Goal: Task Accomplishment & Management: Use online tool/utility

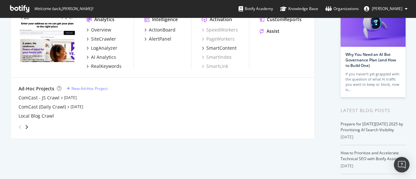
scroll to position [64, 0]
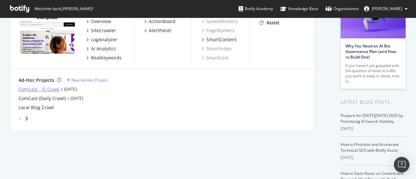
click at [40, 89] on div "ComCast - JS Crawl" at bounding box center [39, 89] width 41 height 7
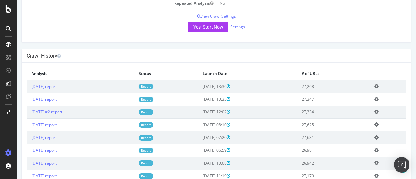
scroll to position [124, 0]
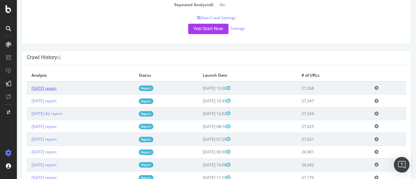
click at [57, 91] on link "[DATE] report" at bounding box center [44, 89] width 25 height 6
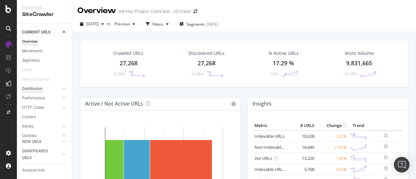
click at [34, 87] on div "Distribution" at bounding box center [32, 89] width 20 height 7
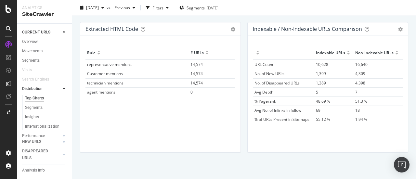
scroll to position [1028, 0]
click at [196, 70] on span "14,574" at bounding box center [197, 73] width 12 height 6
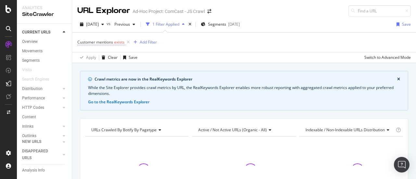
click at [116, 42] on span "exists" at bounding box center [119, 42] width 10 height 6
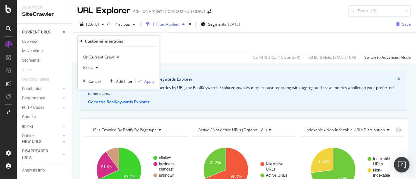
click at [97, 58] on span "On Current Crawl" at bounding box center [99, 57] width 32 height 6
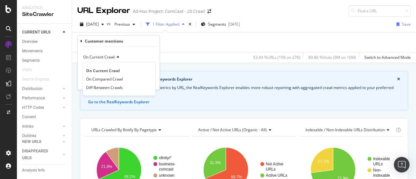
click at [97, 58] on span "On Current Crawl" at bounding box center [99, 57] width 32 height 6
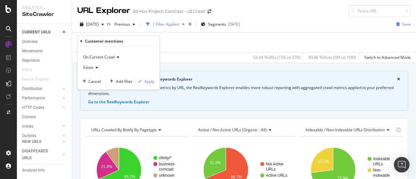
click at [95, 67] on icon at bounding box center [96, 68] width 5 height 4
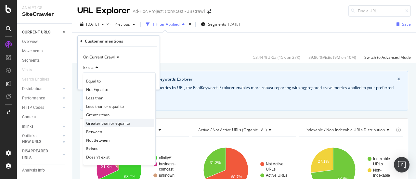
click at [99, 121] on span "Greater than or equal to" at bounding box center [108, 123] width 44 height 6
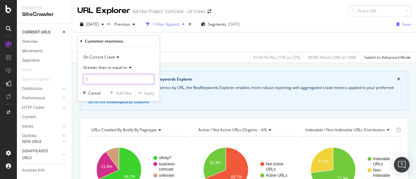
type input "1"
click at [150, 78] on input "1" at bounding box center [119, 79] width 72 height 10
click at [149, 95] on div "Apply" at bounding box center [149, 93] width 10 height 6
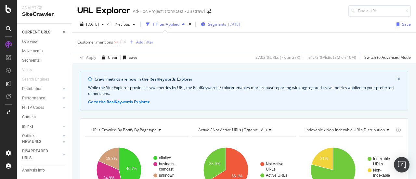
click at [226, 23] on span "Segments" at bounding box center [217, 24] width 18 height 6
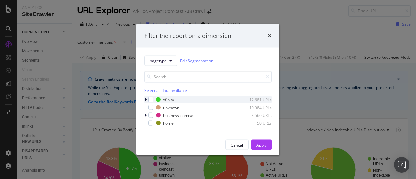
click at [145, 99] on icon "modal" at bounding box center [146, 100] width 2 height 4
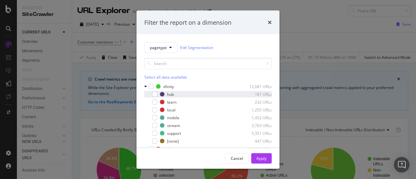
click at [151, 94] on div "modal" at bounding box center [150, 94] width 4 height 7
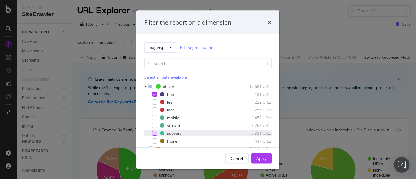
click at [154, 133] on div "modal" at bounding box center [154, 133] width 5 height 5
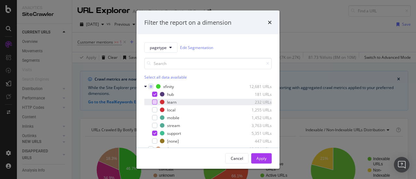
click at [154, 102] on div "modal" at bounding box center [154, 102] width 5 height 5
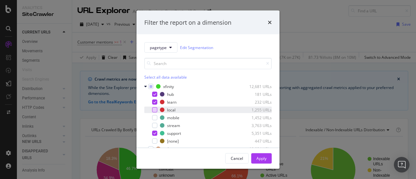
click at [154, 110] on div "modal" at bounding box center [154, 109] width 5 height 5
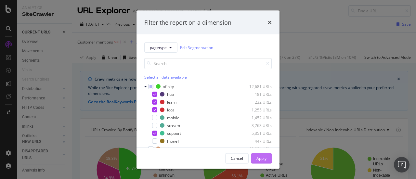
click at [263, 156] on div "Apply" at bounding box center [262, 159] width 10 height 6
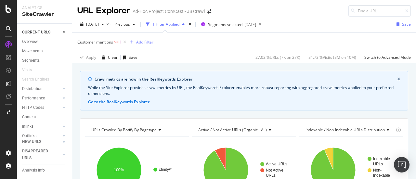
click at [143, 43] on div "Add Filter" at bounding box center [144, 42] width 17 height 6
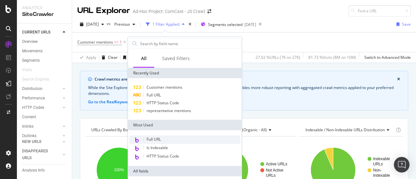
click at [157, 139] on span "Full URL" at bounding box center [154, 140] width 14 height 6
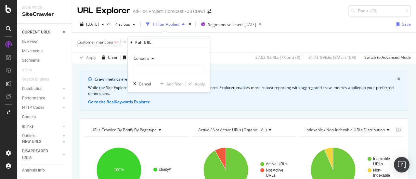
click at [149, 58] on span "Contains" at bounding box center [142, 59] width 16 height 6
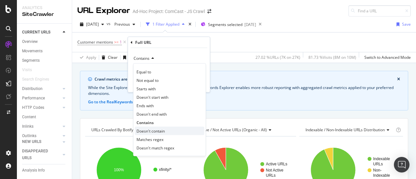
click at [159, 131] on span "Doesn't contain" at bounding box center [151, 131] width 28 height 6
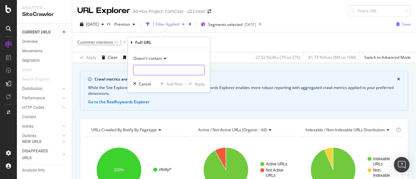
click at [154, 67] on input "text" at bounding box center [169, 70] width 71 height 10
type input "?"
click at [198, 85] on div "Apply" at bounding box center [200, 84] width 10 height 6
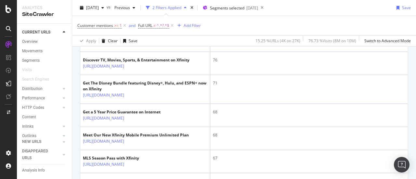
scroll to position [111, 0]
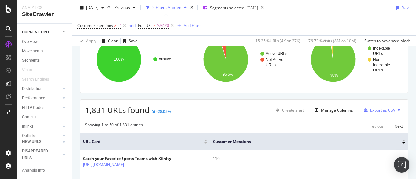
click at [376, 109] on div "Export as CSV" at bounding box center [383, 111] width 25 height 6
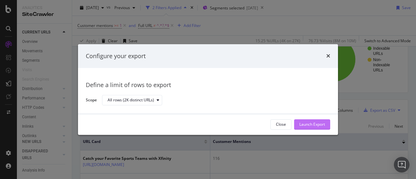
click at [311, 126] on div "Launch Export" at bounding box center [313, 125] width 26 height 6
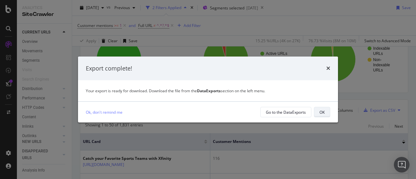
click at [316, 112] on button "OK" at bounding box center [322, 112] width 16 height 10
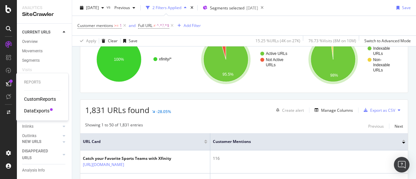
click at [37, 109] on div "DataExports" at bounding box center [36, 111] width 25 height 7
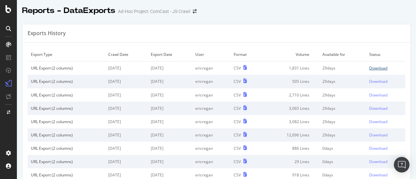
click at [370, 67] on div "Download" at bounding box center [379, 68] width 18 height 6
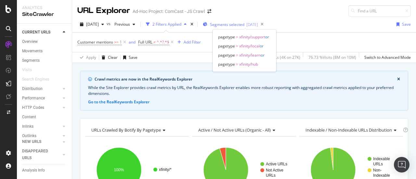
click at [224, 22] on span "Segments selected" at bounding box center [227, 25] width 34 height 6
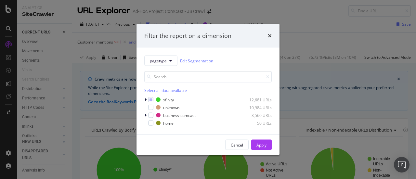
click at [144, 98] on div "pagetype Edit Segmentation Select all data available xfinity 12,681 URLs unknow…" at bounding box center [208, 91] width 143 height 87
click at [145, 99] on icon "modal" at bounding box center [146, 100] width 2 height 4
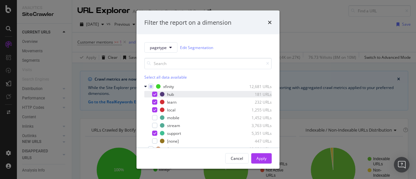
click at [156, 94] on icon "modal" at bounding box center [155, 94] width 3 height 3
click at [155, 101] on icon "modal" at bounding box center [155, 102] width 3 height 3
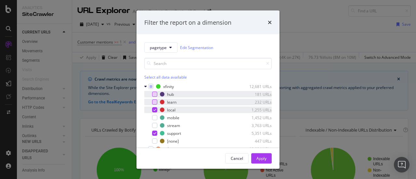
click at [155, 109] on icon "modal" at bounding box center [155, 109] width 3 height 3
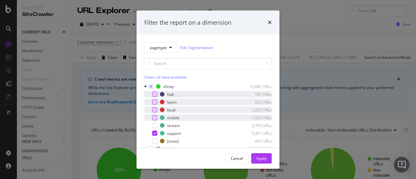
click at [156, 118] on div "modal" at bounding box center [154, 117] width 5 height 5
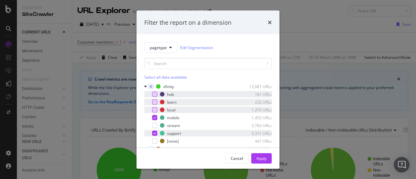
click at [156, 134] on icon "modal" at bounding box center [155, 133] width 3 height 3
click at [154, 142] on div "modal" at bounding box center [154, 141] width 5 height 5
click at [260, 160] on div "Apply" at bounding box center [262, 159] width 10 height 6
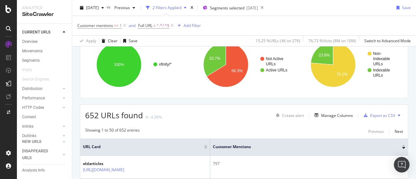
scroll to position [135, 0]
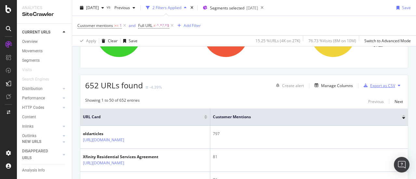
click at [378, 85] on div "Export as CSV" at bounding box center [383, 86] width 25 height 6
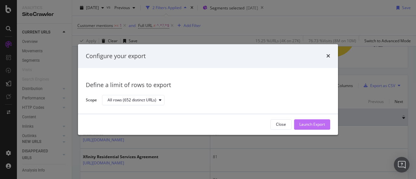
click at [320, 128] on div "Launch Export" at bounding box center [313, 125] width 26 height 10
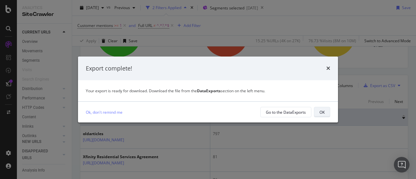
click at [325, 112] on div "OK" at bounding box center [322, 113] width 5 height 6
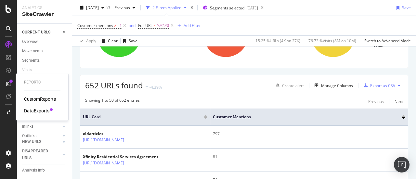
click at [38, 111] on div "DataExports" at bounding box center [36, 111] width 25 height 7
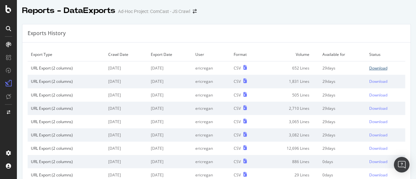
click at [370, 66] on div "Download" at bounding box center [379, 68] width 18 height 6
click at [372, 67] on div "Download" at bounding box center [379, 68] width 18 height 6
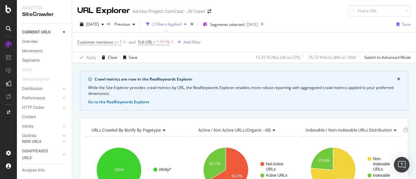
click at [100, 41] on span "Customer mentions" at bounding box center [95, 42] width 36 height 6
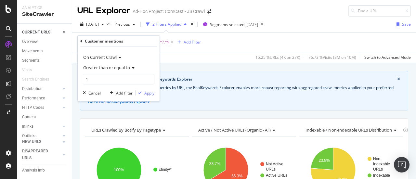
click at [81, 41] on icon at bounding box center [81, 41] width 2 height 4
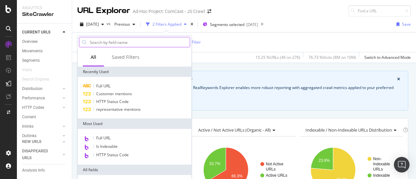
click at [102, 42] on input "text" at bounding box center [139, 42] width 101 height 10
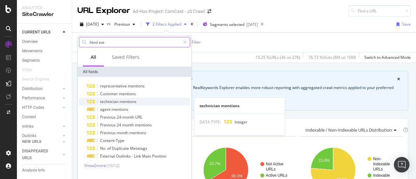
type input "html ext"
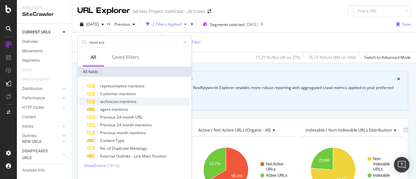
click at [128, 101] on span "mentions" at bounding box center [128, 102] width 17 height 6
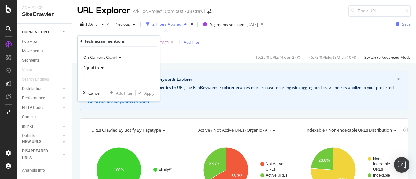
click at [97, 67] on span "Equal to" at bounding box center [91, 68] width 16 height 6
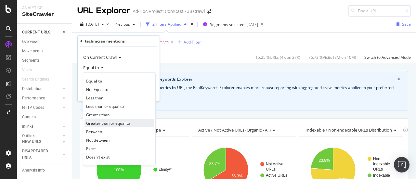
click at [107, 120] on span "Greater than or equal to" at bounding box center [108, 123] width 44 height 6
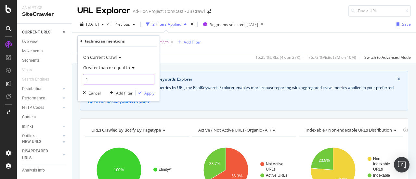
type input "1"
click at [148, 76] on input "1" at bounding box center [119, 79] width 72 height 10
click at [150, 94] on div "Apply" at bounding box center [149, 93] width 10 height 6
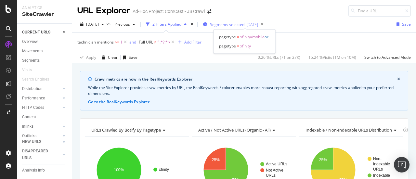
click at [228, 24] on span "Segments selected" at bounding box center [227, 25] width 34 height 6
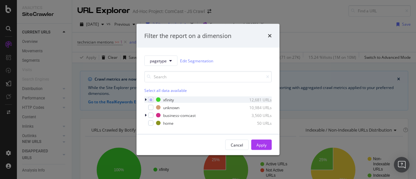
click at [145, 99] on icon "modal" at bounding box center [146, 100] width 2 height 4
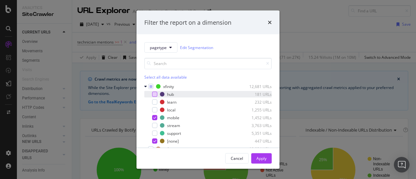
click at [152, 95] on div "modal" at bounding box center [154, 94] width 5 height 5
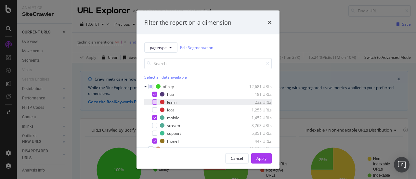
click at [152, 102] on div "modal" at bounding box center [154, 102] width 5 height 5
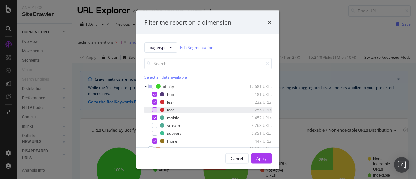
click at [153, 107] on div "modal" at bounding box center [154, 109] width 5 height 5
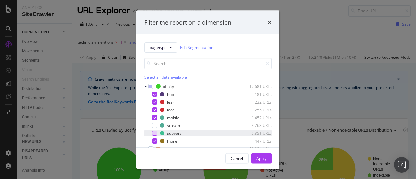
click at [157, 133] on div "modal" at bounding box center [154, 133] width 5 height 5
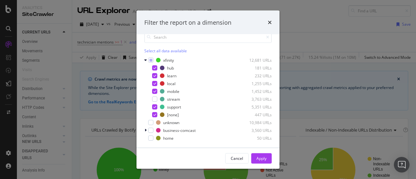
scroll to position [27, 0]
click at [263, 155] on div "Apply" at bounding box center [262, 159] width 10 height 10
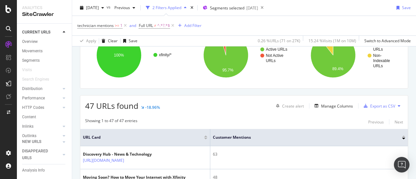
scroll to position [113, 0]
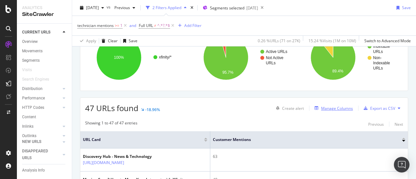
click at [335, 109] on div "Manage Columns" at bounding box center [337, 109] width 32 height 6
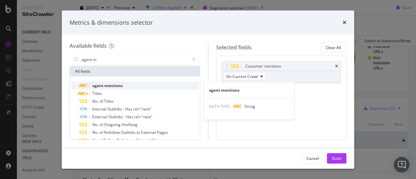
type input "agent m"
click at [121, 86] on span "mentions" at bounding box center [113, 86] width 19 height 6
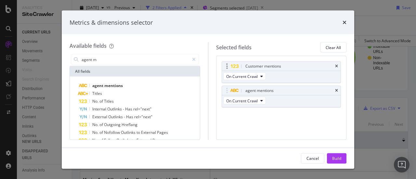
click at [337, 63] on div "Customer mentions" at bounding box center [281, 66] width 119 height 9
click at [338, 68] on icon "times" at bounding box center [336, 66] width 3 height 4
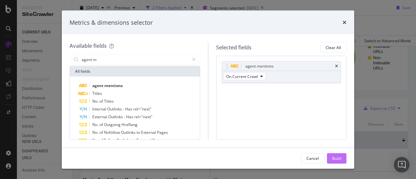
click at [334, 158] on div "Build" at bounding box center [337, 159] width 9 height 6
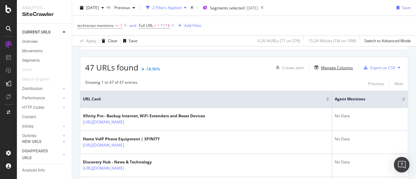
scroll to position [148, 0]
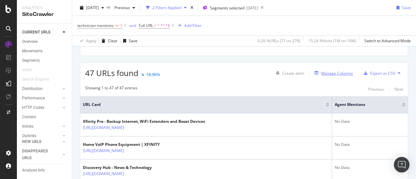
click at [342, 74] on div "Manage Columns" at bounding box center [337, 74] width 32 height 6
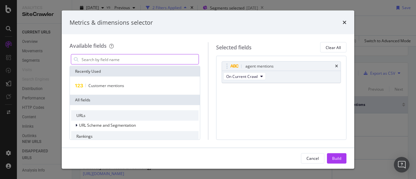
click at [126, 59] on input "modal" at bounding box center [140, 60] width 118 height 10
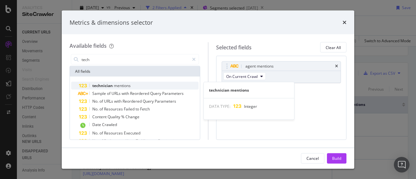
type input "tech"
click at [104, 86] on span "technician" at bounding box center [102, 86] width 21 height 6
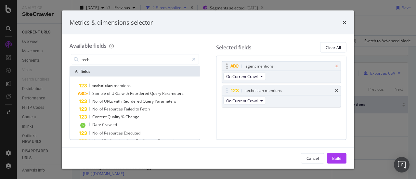
click at [337, 65] on icon "times" at bounding box center [336, 66] width 3 height 4
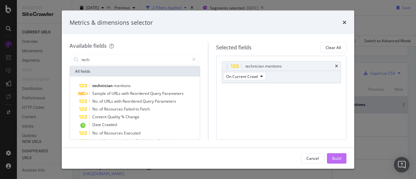
click at [339, 156] on div "Build" at bounding box center [337, 159] width 9 height 6
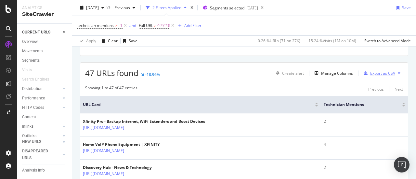
click at [380, 74] on div "Export as CSV" at bounding box center [383, 74] width 25 height 6
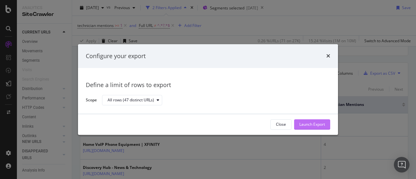
click at [310, 124] on div "Launch Export" at bounding box center [313, 125] width 26 height 6
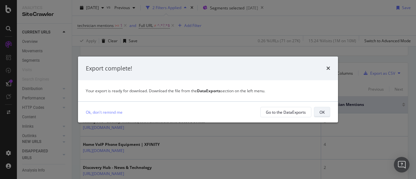
click at [320, 114] on div "OK" at bounding box center [322, 113] width 5 height 6
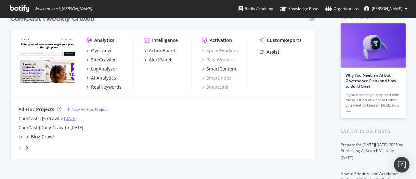
scroll to position [24, 0]
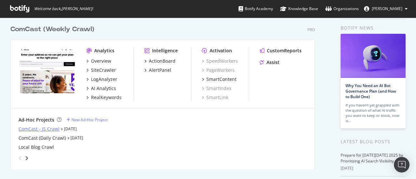
click at [45, 129] on div "ComCast - JS Crawl" at bounding box center [39, 129] width 41 height 7
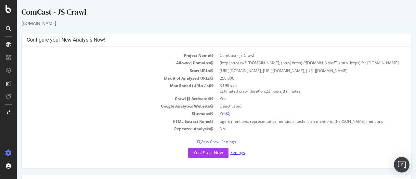
click at [236, 156] on link "Settings" at bounding box center [238, 153] width 15 height 6
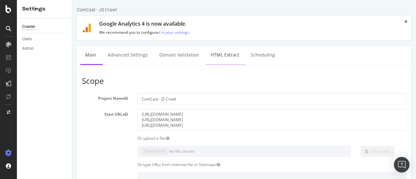
click at [219, 56] on link "HTML Extract" at bounding box center [225, 55] width 38 height 18
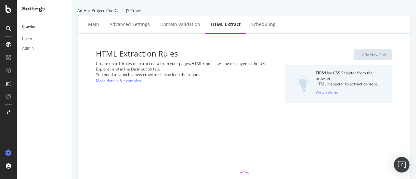
select select "count"
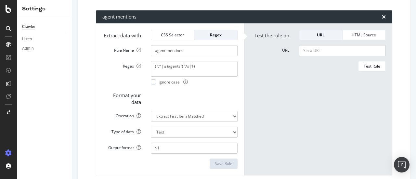
scroll to position [99, 0]
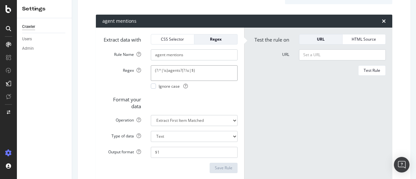
drag, startPoint x: 203, startPoint y: 74, endPoint x: 64, endPoint y: 75, distance: 138.6
click at [64, 75] on div "Settings Crawler Users Admin Ad-Hoc Project: ComCast - JS Crawl Main Advanced S…" at bounding box center [217, 89] width 400 height 179
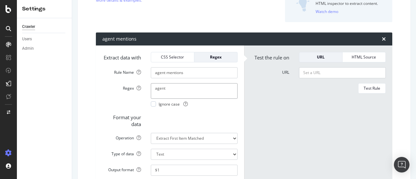
scroll to position [66, 0]
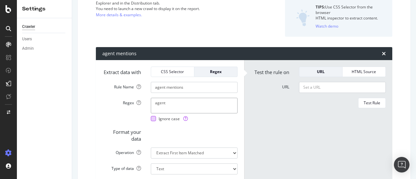
type textarea "agent"
click at [153, 121] on div at bounding box center [153, 118] width 5 height 5
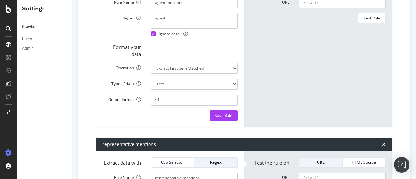
scroll to position [149, 0]
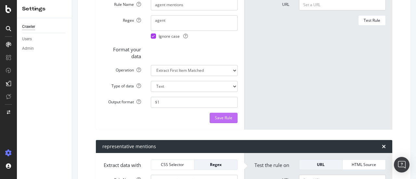
click at [215, 121] on div "Save Rule" at bounding box center [224, 118] width 18 height 6
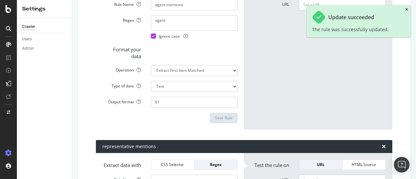
click at [407, 9] on icon "close toast" at bounding box center [407, 10] width 3 height 4
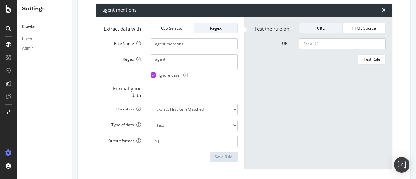
scroll to position [114, 0]
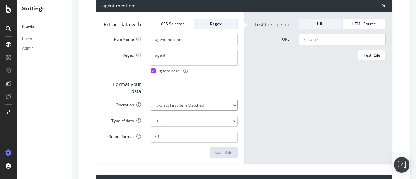
click at [204, 111] on select "Extract First Item Matched Extract First 3 Items Matched Count Number of Occure…" at bounding box center [194, 105] width 87 height 11
select select "count"
click at [151, 105] on select "Extract First Item Matched Extract First 3 Items Matched Count Number of Occure…" at bounding box center [194, 105] width 87 height 11
select select "i"
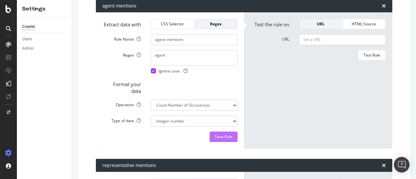
click at [222, 140] on div "Save Rule" at bounding box center [224, 137] width 18 height 6
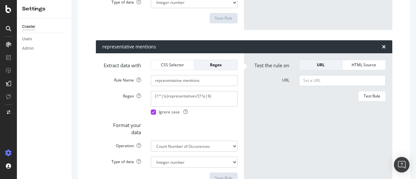
scroll to position [235, 0]
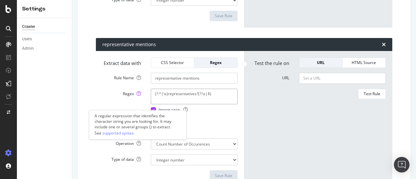
drag, startPoint x: 215, startPoint y: 104, endPoint x: 134, endPoint y: 107, distance: 81.1
click at [134, 107] on div "Regex (?:^|\s)representatives?(?:\s|$) Ignore case" at bounding box center [170, 101] width 145 height 24
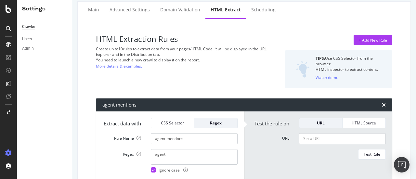
scroll to position [51, 0]
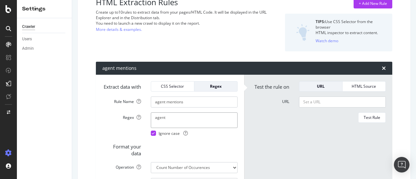
drag, startPoint x: 177, startPoint y: 121, endPoint x: 133, endPoint y: 124, distance: 44.7
click at [133, 123] on div "Regex agent Ignore case" at bounding box center [170, 125] width 145 height 24
paste textarea "(?:^|\s)representatives?(?:\s|$)"
drag, startPoint x: 195, startPoint y: 123, endPoint x: 166, endPoint y: 123, distance: 28.6
click at [166, 123] on textarea "(?:^|\s)representatives?(?:\s|$)" at bounding box center [194, 121] width 87 height 16
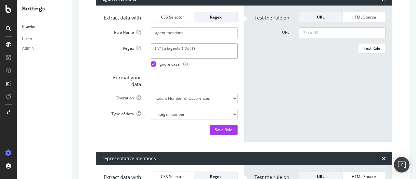
scroll to position [122, 0]
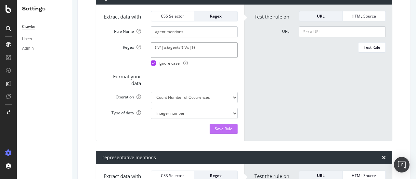
type textarea "(?:^|\s)agents?(?:\s|$)"
click at [225, 132] on div "Save Rule" at bounding box center [224, 129] width 18 height 6
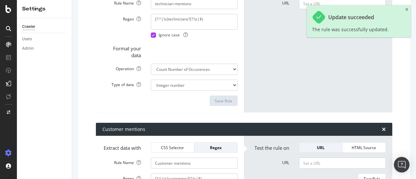
scroll to position [629, 0]
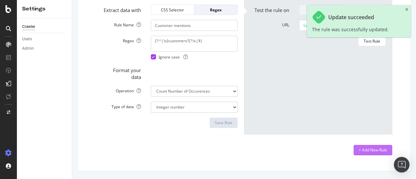
click at [370, 152] on div "+ Add New Rule" at bounding box center [373, 150] width 28 height 6
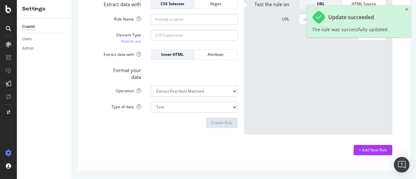
scroll to position [0, 0]
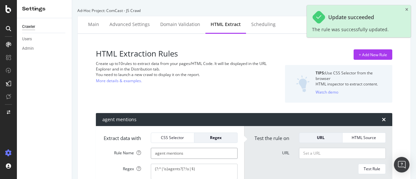
drag, startPoint x: 193, startPoint y: 158, endPoint x: 141, endPoint y: 158, distance: 52.4
click at [141, 158] on div "Rule Name agent mentions" at bounding box center [170, 153] width 145 height 11
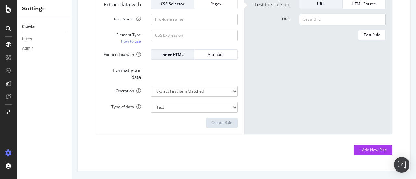
scroll to position [771, 0]
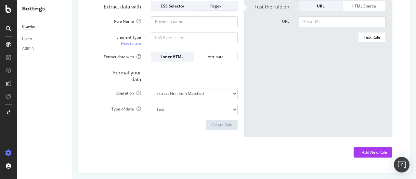
click at [219, 9] on div "Regex" at bounding box center [216, 6] width 33 height 6
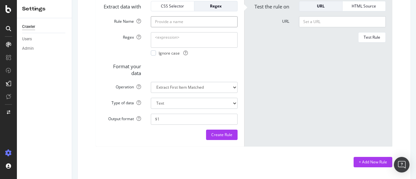
click at [204, 27] on input "Rule Name" at bounding box center [194, 21] width 87 height 11
paste input "agent mentions"
type input "agent mentions"
click at [169, 48] on textarea "Regex" at bounding box center [194, 40] width 87 height 16
paste textarea "agent mentions"
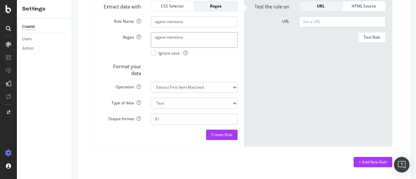
drag, startPoint x: 165, startPoint y: 64, endPoint x: 227, endPoint y: 67, distance: 61.9
click at [227, 48] on textarea "agent mentions" at bounding box center [194, 40] width 87 height 16
type textarea "agent"
click at [153, 56] on div at bounding box center [153, 52] width 5 height 5
click at [192, 93] on select "Extract First Item Matched Extract First 3 Items Matched Count Number of Occure…" at bounding box center [194, 87] width 87 height 11
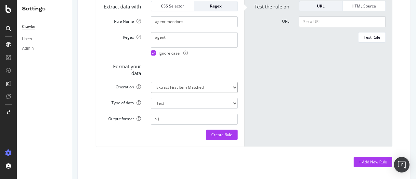
select select "exist"
click at [151, 93] on select "Extract First Item Matched Extract First 3 Items Matched Count Number of Occure…" at bounding box center [194, 87] width 87 height 11
select select "b"
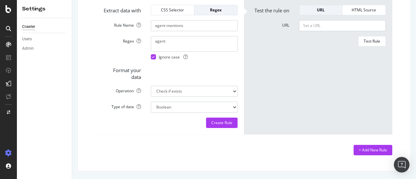
click at [193, 128] on div "Create Rule" at bounding box center [169, 123] width 135 height 10
click at [191, 97] on select "Extract First Item Matched Extract First 3 Items Matched Count Number of Occure…" at bounding box center [194, 91] width 87 height 11
select select "count"
click at [151, 97] on select "Extract First Item Matched Extract First 3 Items Matched Count Number of Occure…" at bounding box center [194, 91] width 87 height 11
select select "i"
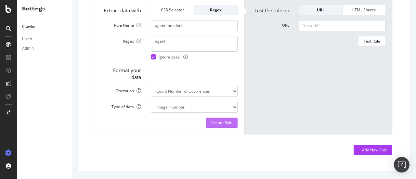
click at [223, 126] on div "Create Rule" at bounding box center [221, 123] width 21 height 6
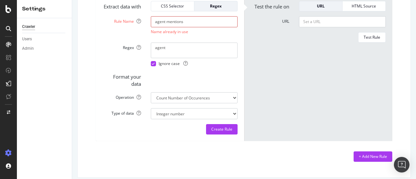
click at [164, 27] on input "agent mentions" at bounding box center [194, 21] width 87 height 11
click at [187, 27] on input "agent mentions" at bounding box center [194, 21] width 87 height 11
click at [165, 27] on input "agent mentions" at bounding box center [194, 21] width 87 height 11
type input "agent (word) mentions"
click at [220, 132] on div "Create Rule" at bounding box center [221, 130] width 21 height 6
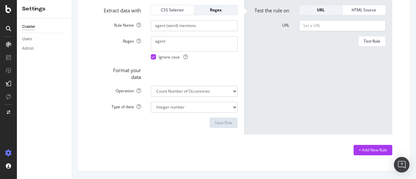
scroll to position [0, 0]
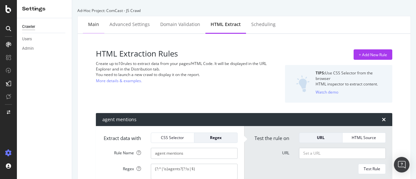
click at [87, 27] on div "Main" at bounding box center [93, 25] width 21 height 18
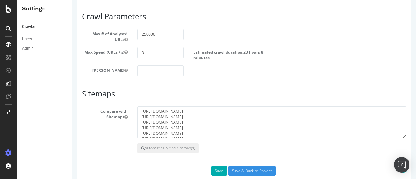
scroll to position [502, 0]
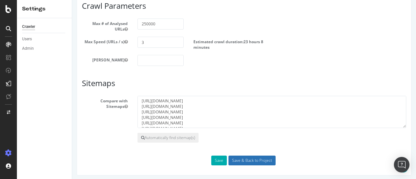
click at [234, 158] on input "Save & Back to Project" at bounding box center [252, 161] width 47 height 10
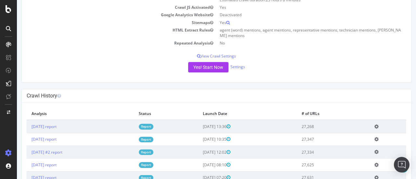
scroll to position [147, 0]
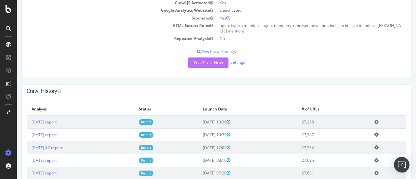
click at [206, 63] on button "Yes! Start Now" at bounding box center [208, 63] width 40 height 10
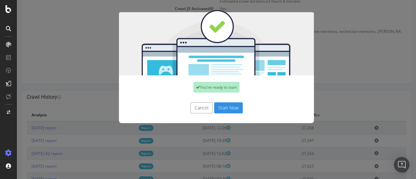
scroll to position [175, 0]
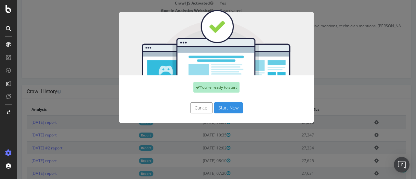
click at [223, 108] on button "Start Now" at bounding box center [228, 107] width 29 height 11
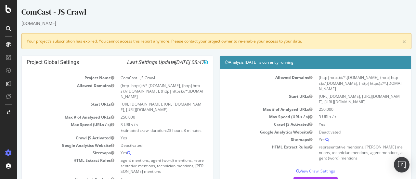
scroll to position [0, 0]
